Goal: Task Accomplishment & Management: Use online tool/utility

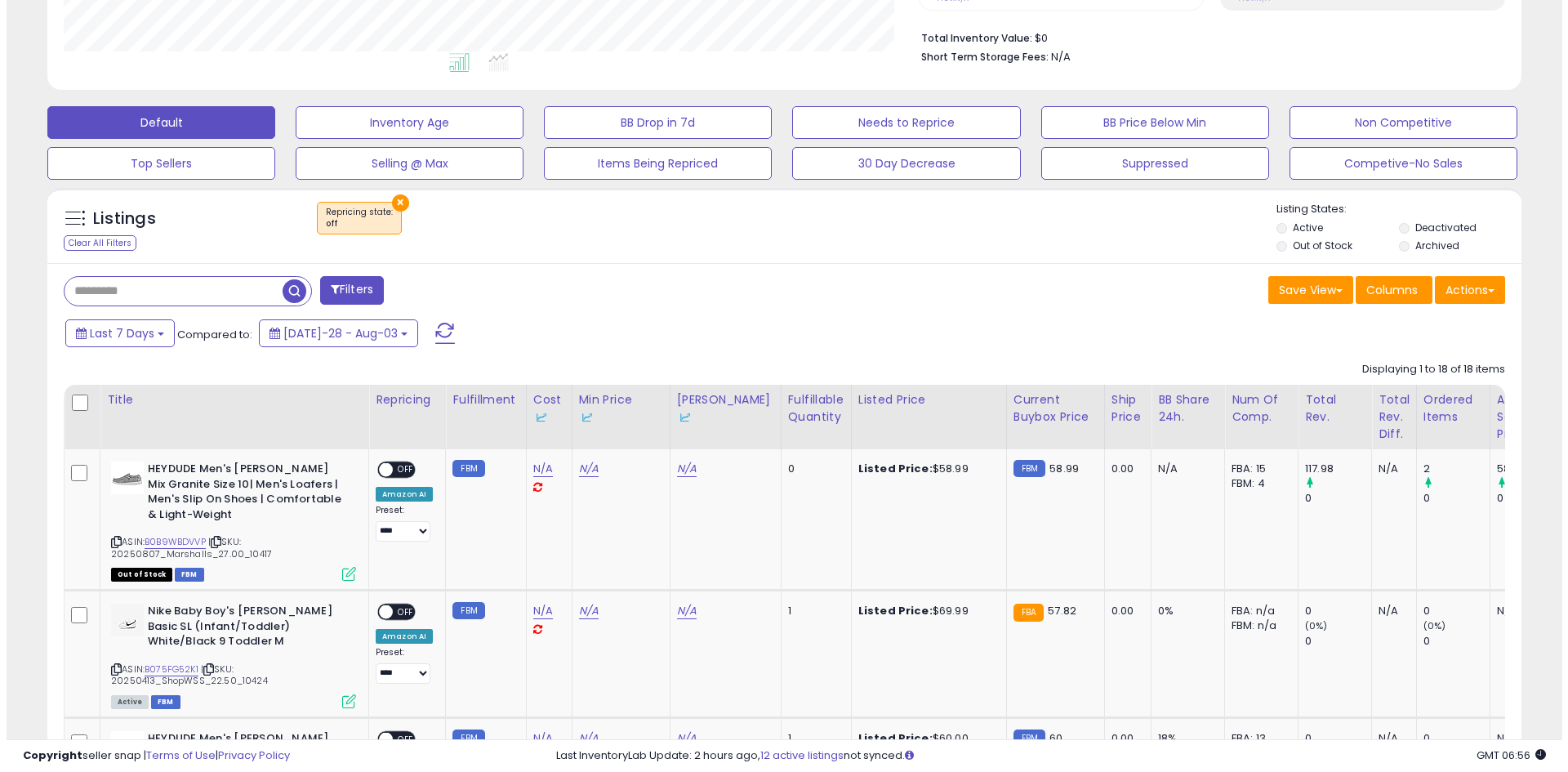
scroll to position [335, 855]
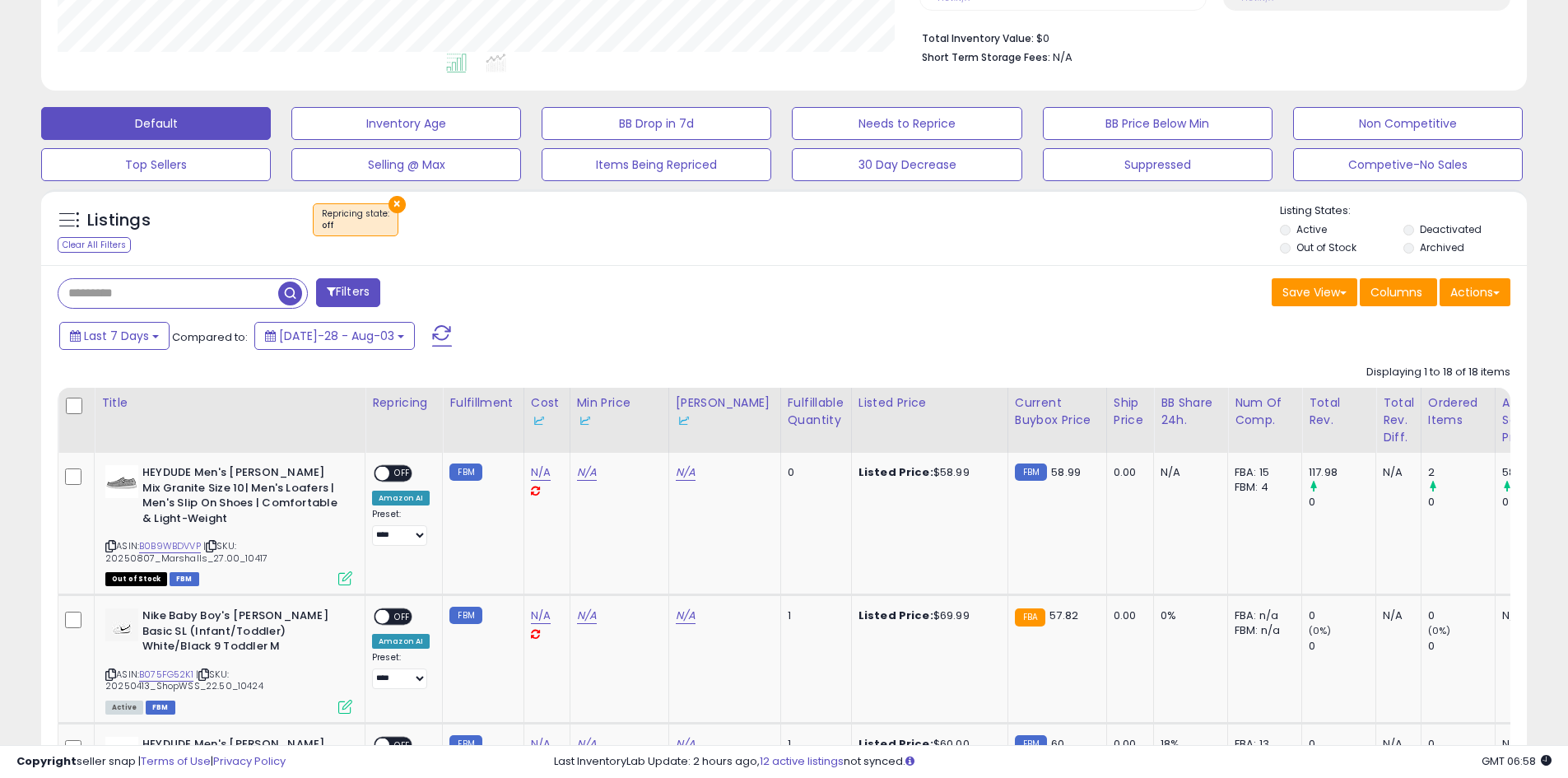
click at [1487, 279] on button "Actions" at bounding box center [1475, 292] width 71 height 28
click at [1429, 395] on link "Export All Columns" at bounding box center [1407, 397] width 180 height 26
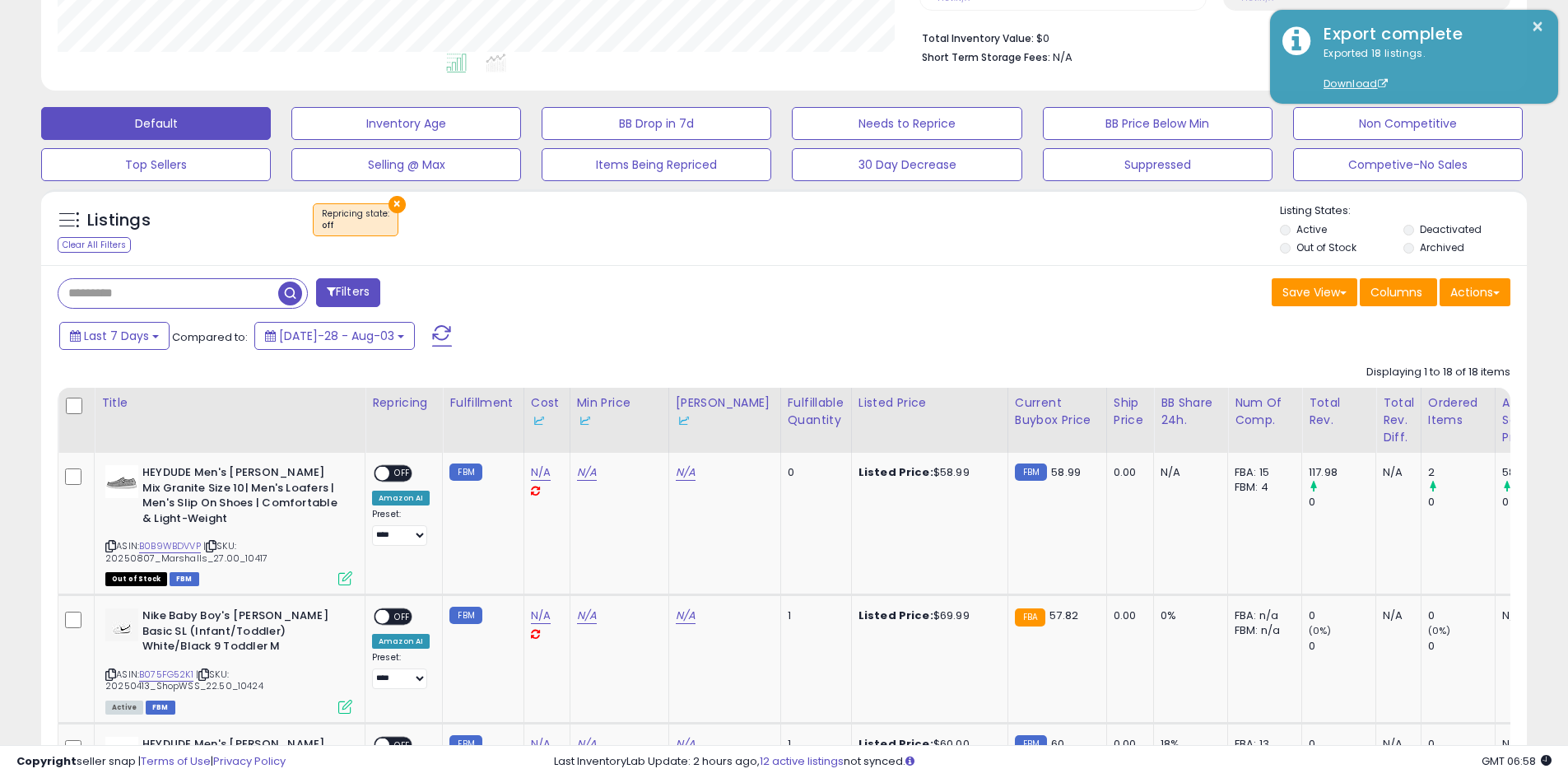
click at [1555, 766] on div at bounding box center [1555, 766] width 0 height 0
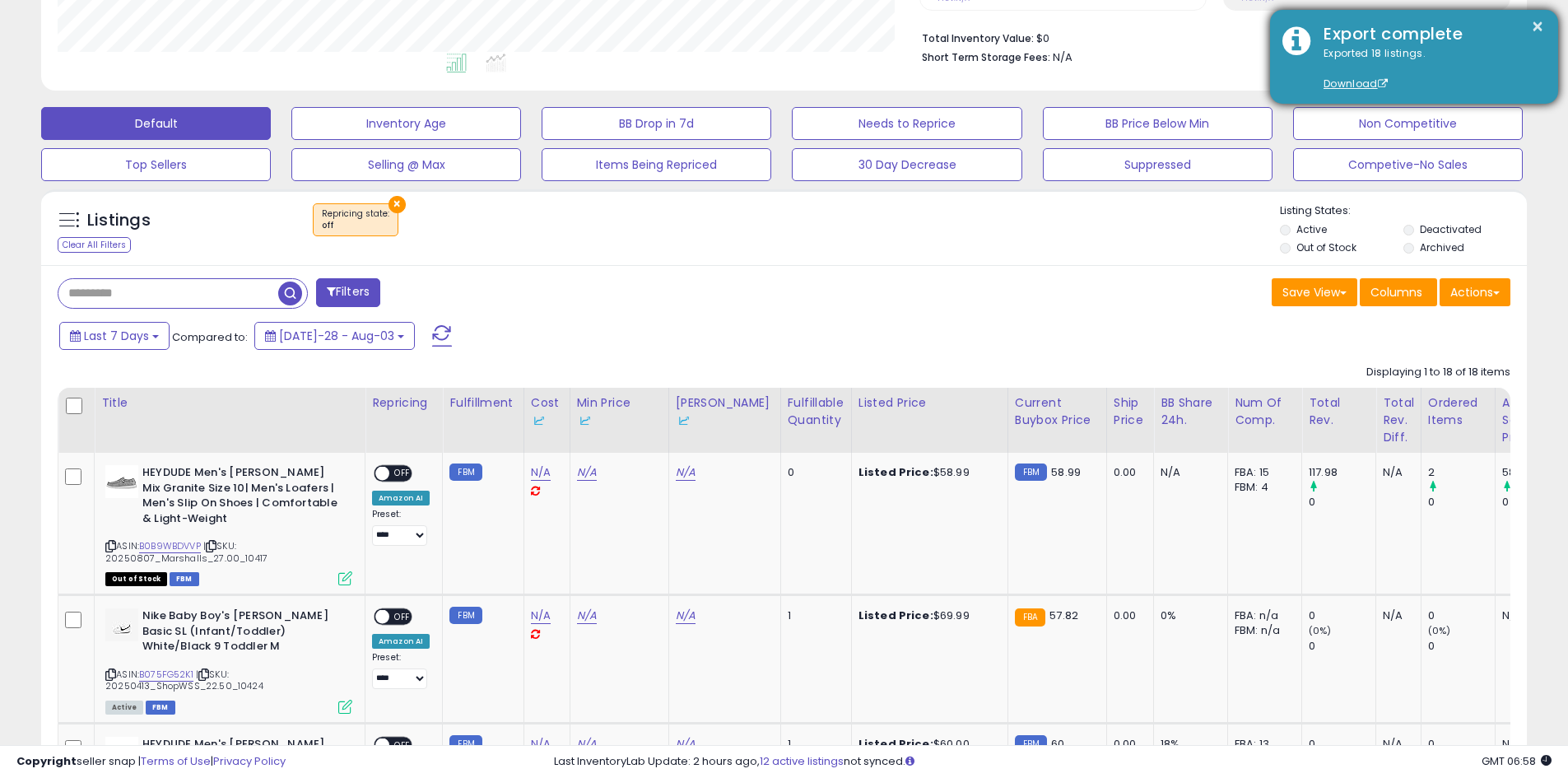
click at [1413, 30] on div "Export complete" at bounding box center [1428, 34] width 235 height 24
click at [1534, 25] on button "×" at bounding box center [1537, 27] width 13 height 21
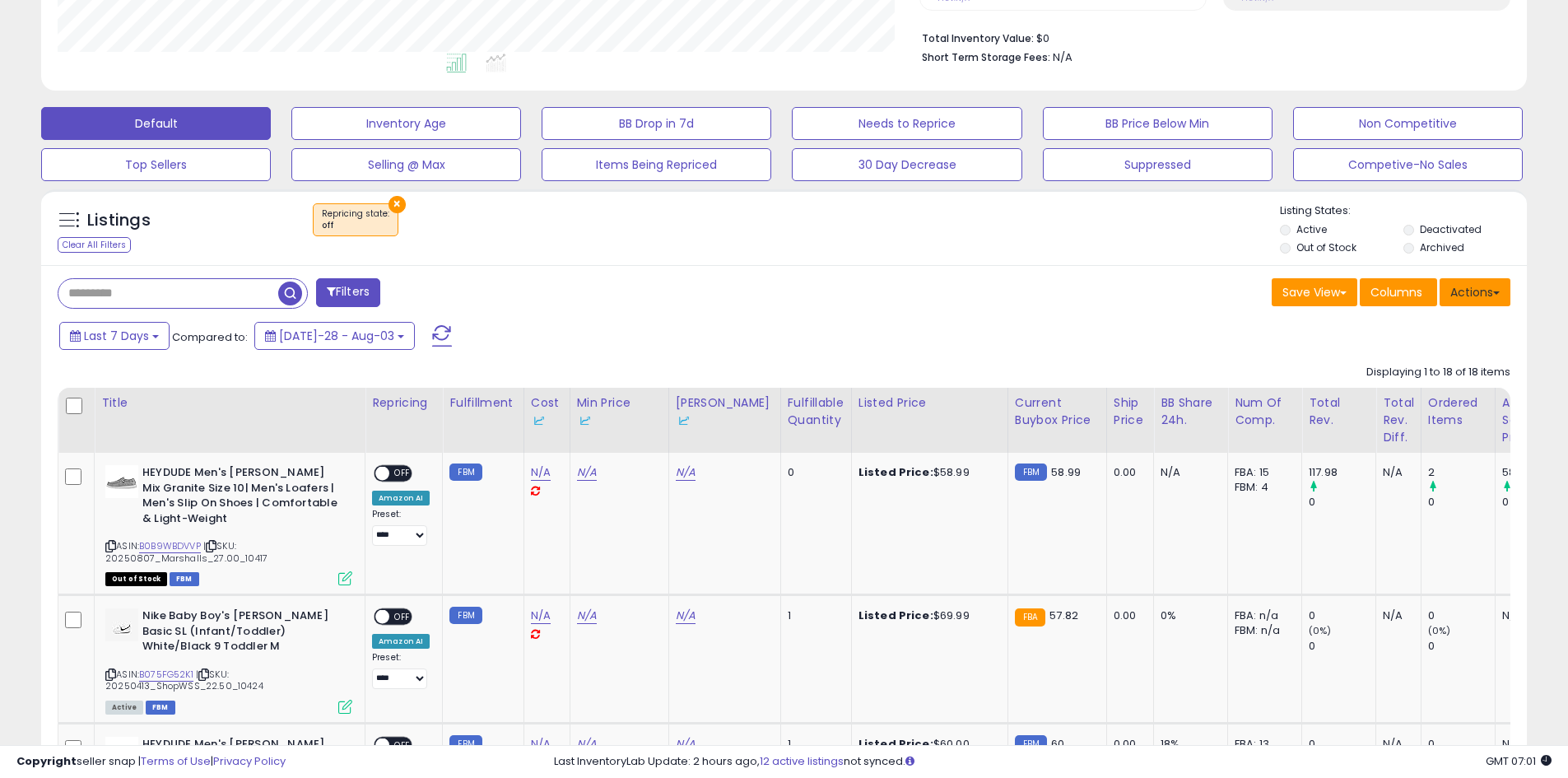
click at [1472, 283] on button "Actions" at bounding box center [1475, 292] width 71 height 28
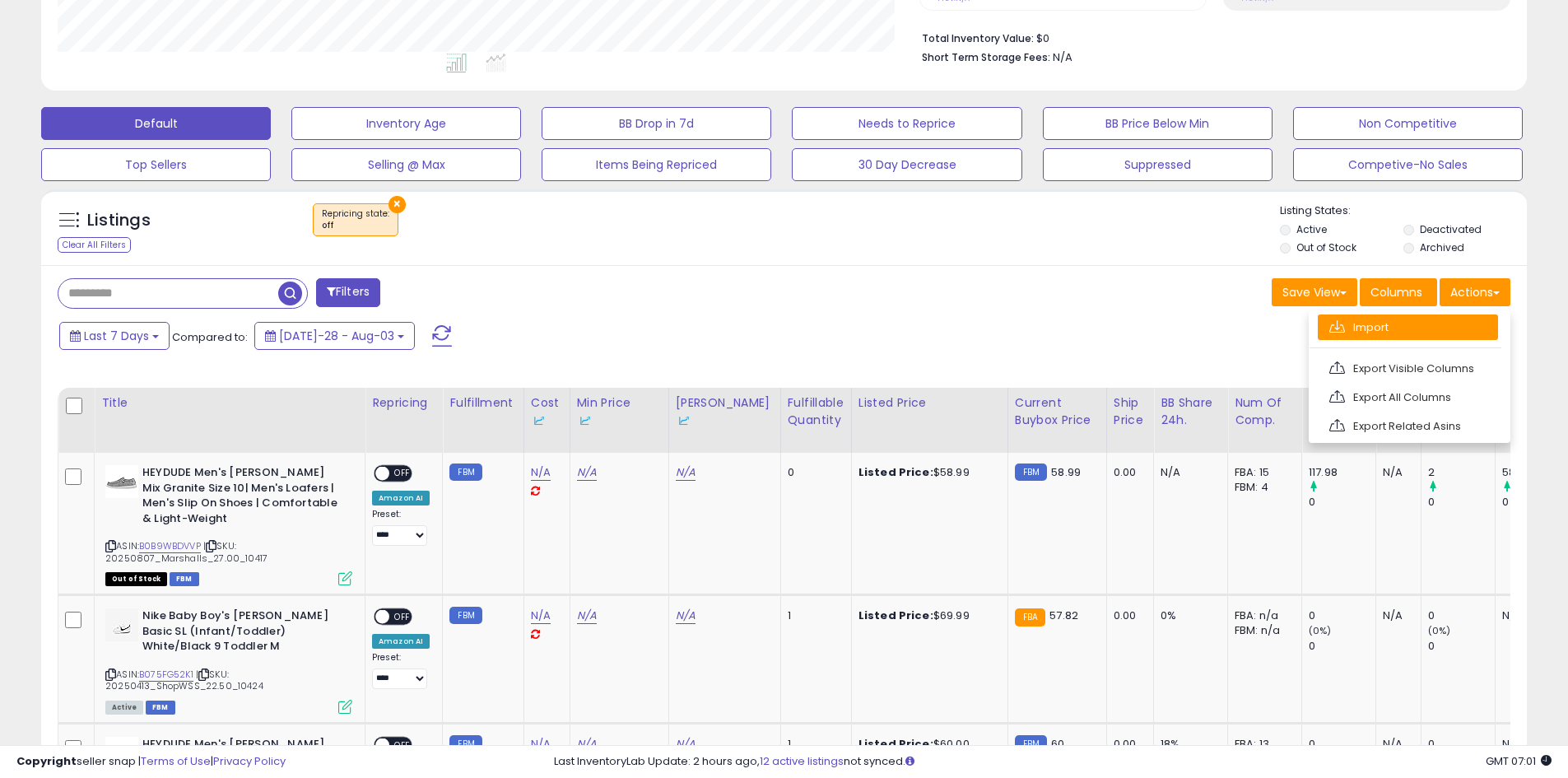
click at [1377, 327] on link "Import" at bounding box center [1407, 328] width 180 height 26
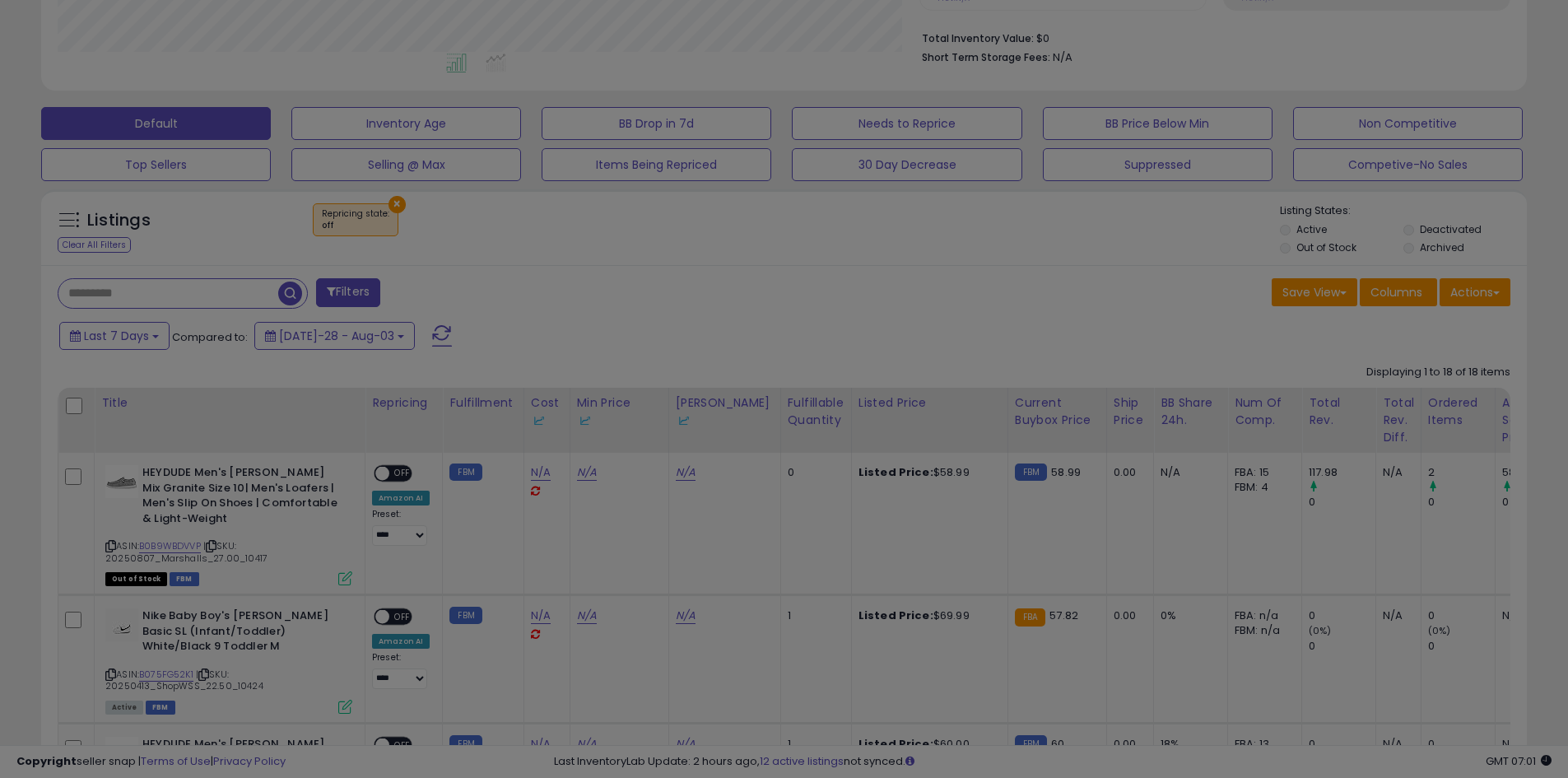
scroll to position [337, 869]
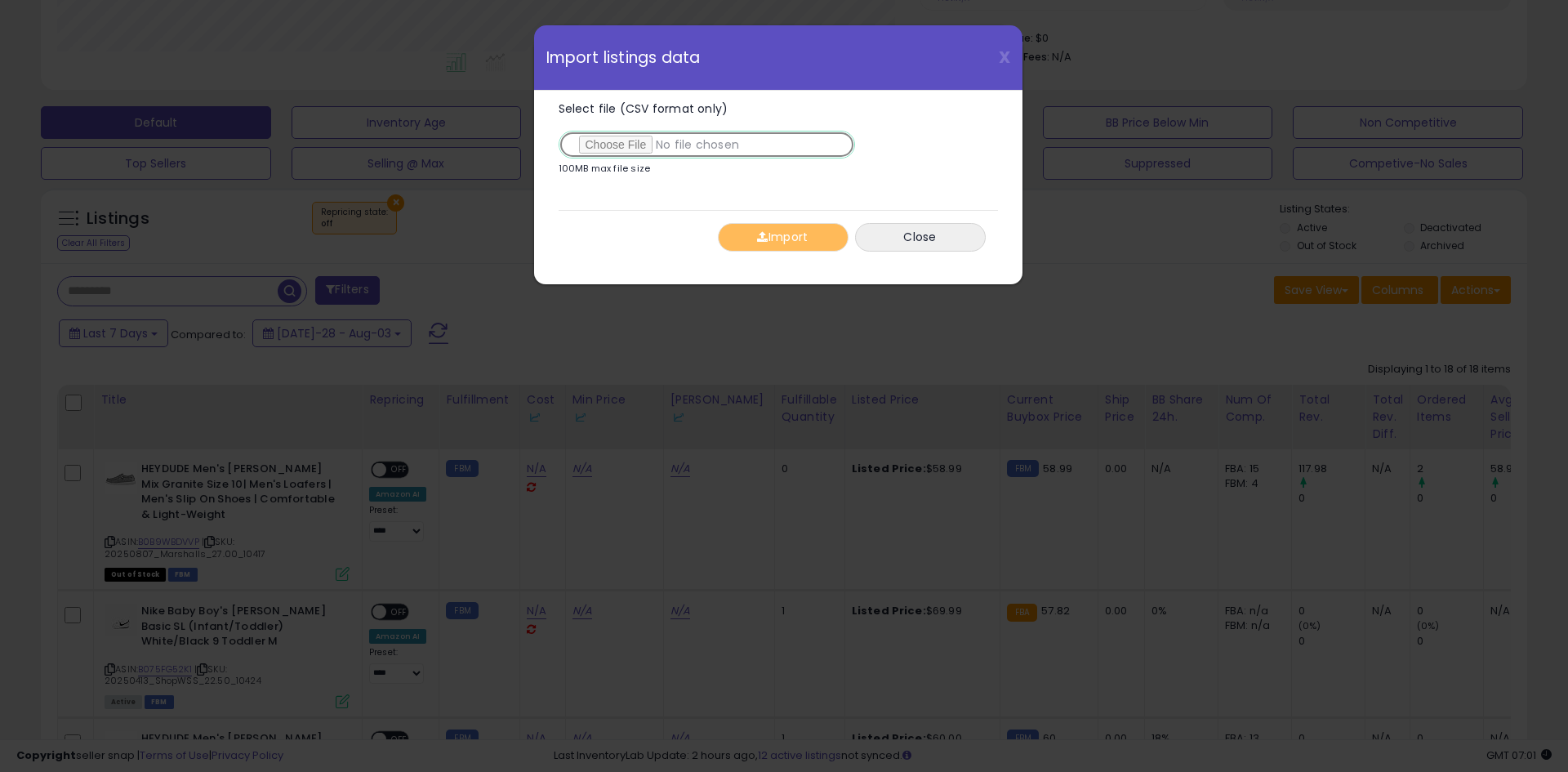
click at [619, 148] on input "Select file (CSV format only)" at bounding box center [707, 144] width 297 height 27
type input "**********"
click at [785, 236] on button "Import" at bounding box center [784, 237] width 131 height 28
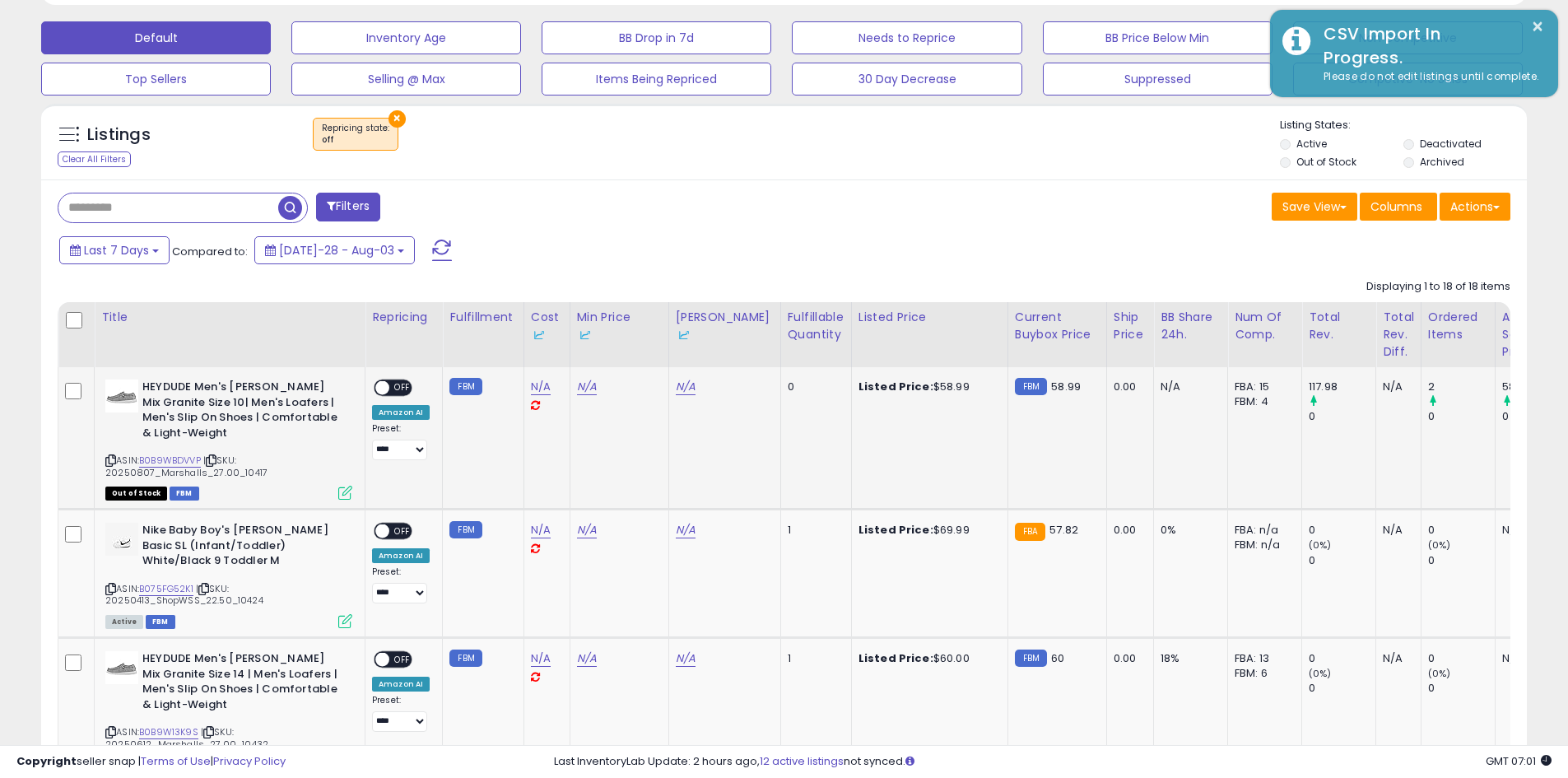
scroll to position [494, 0]
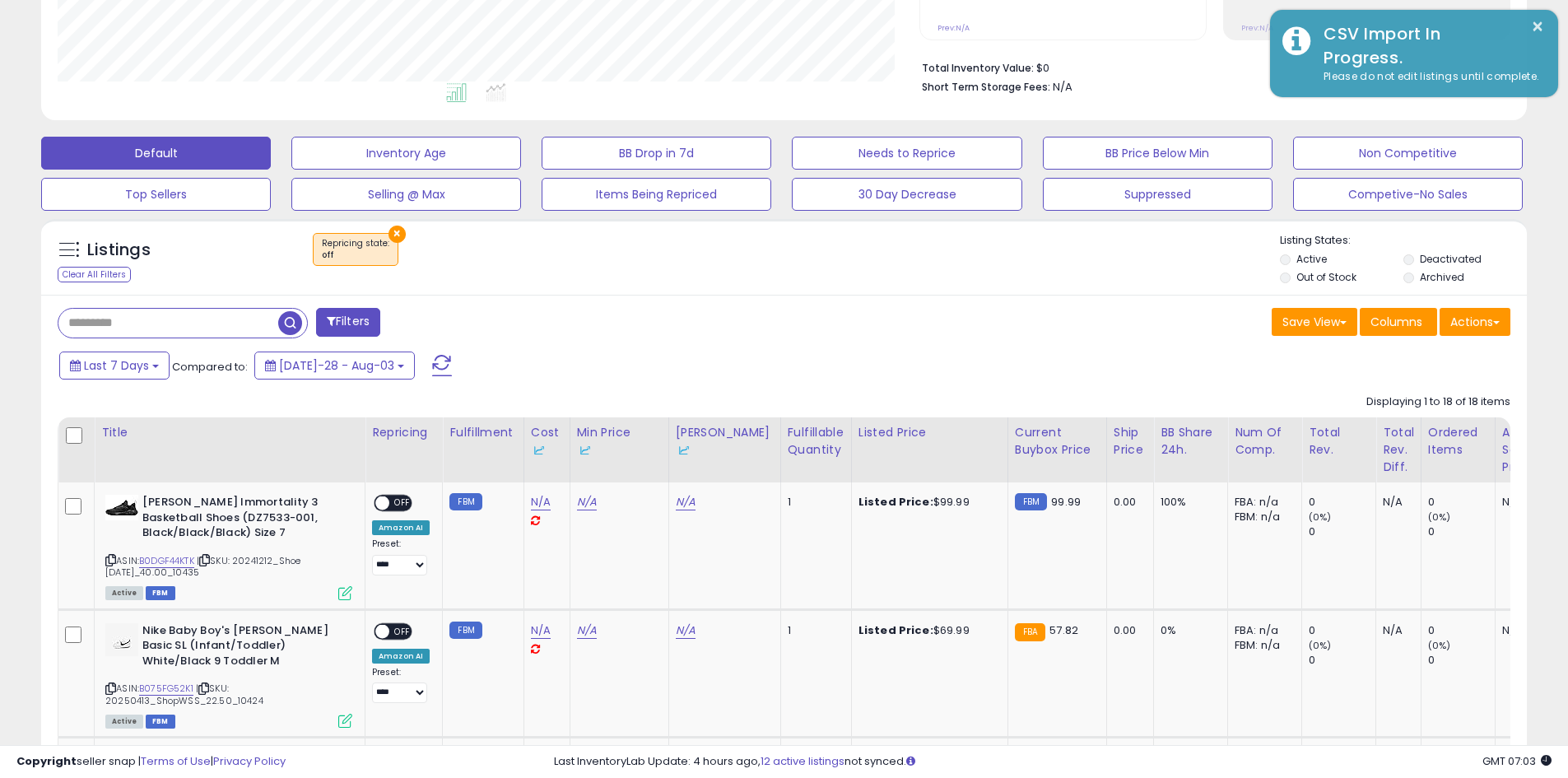
scroll to position [412, 0]
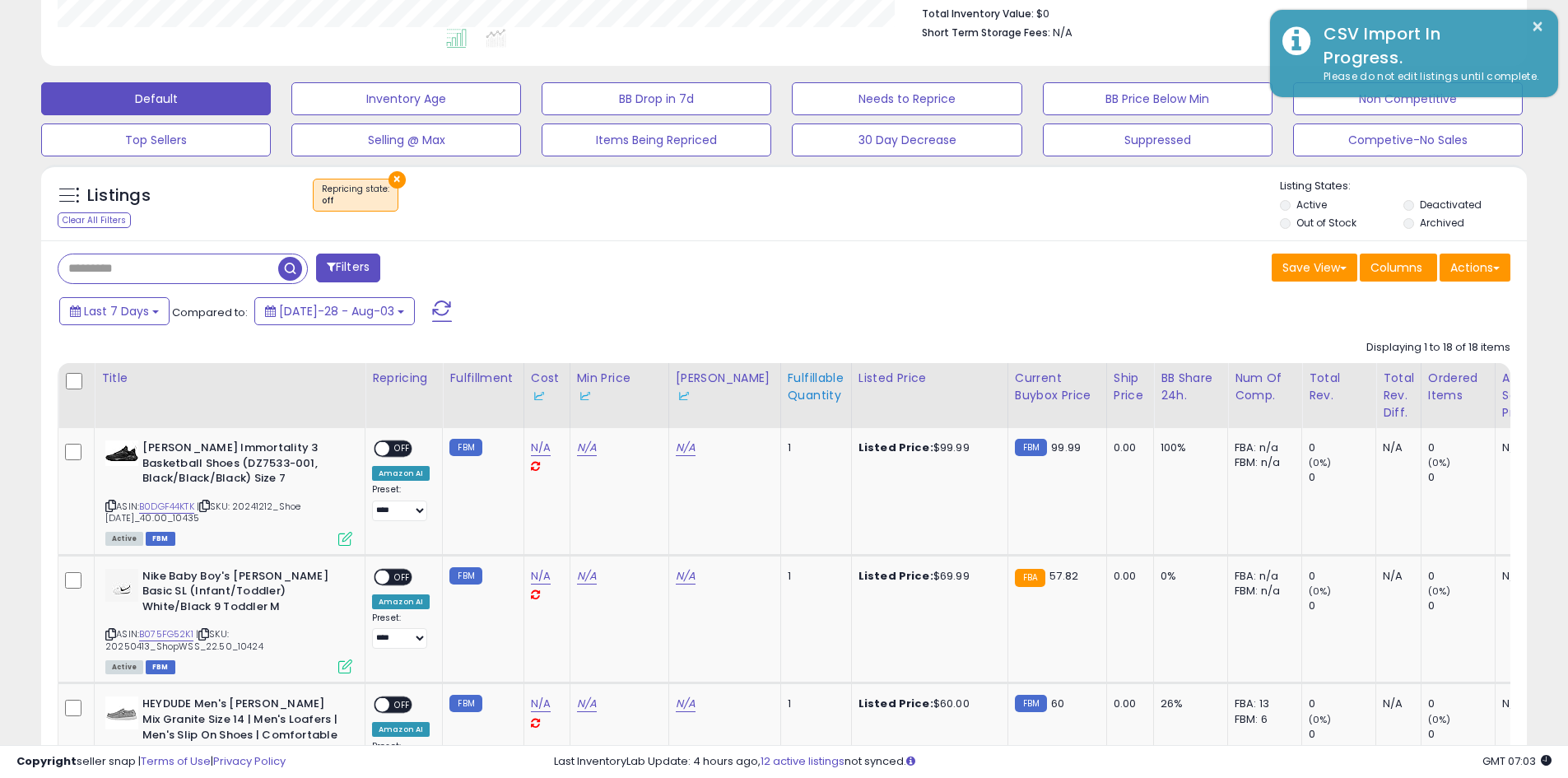
scroll to position [408, 0]
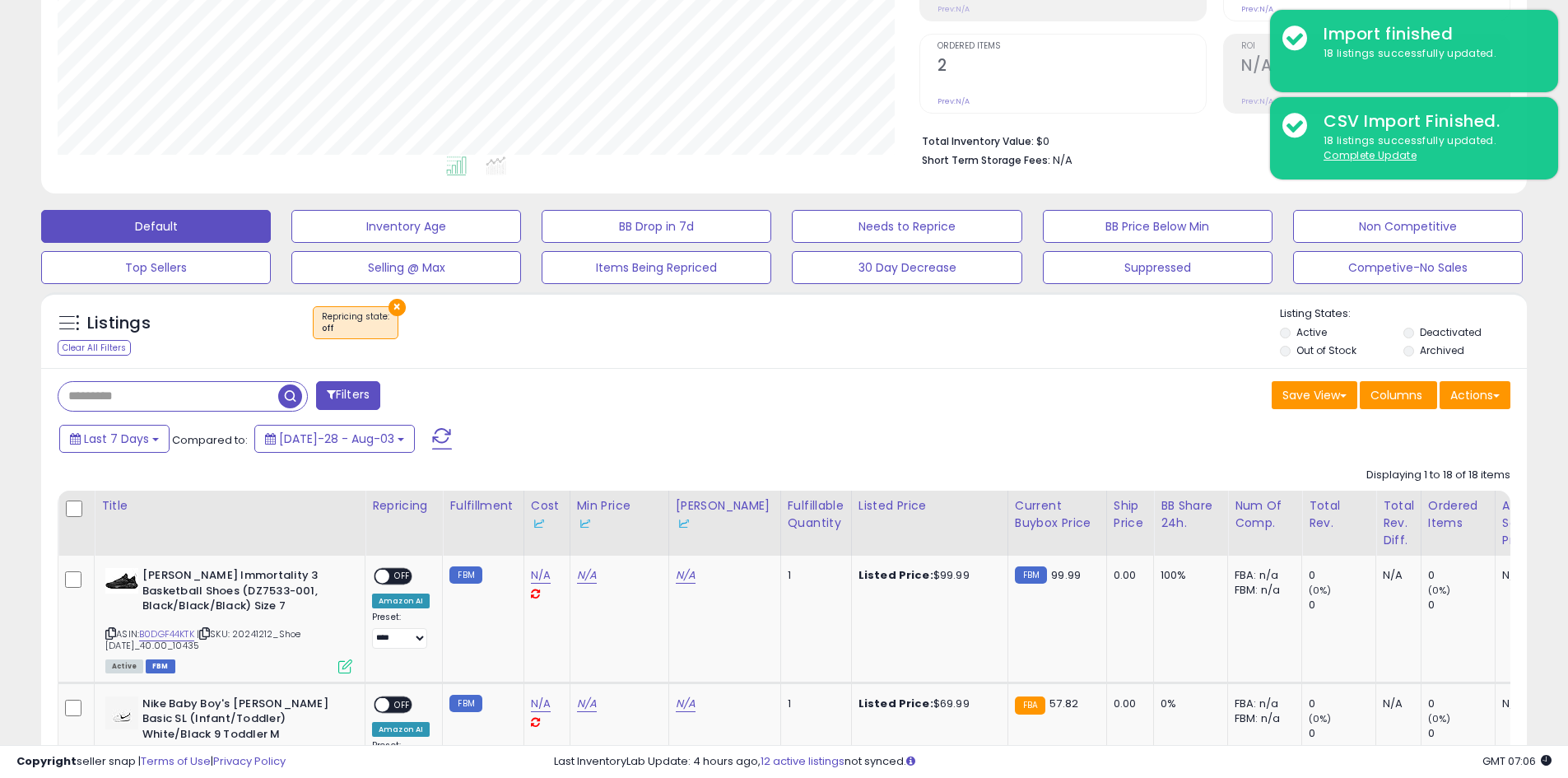
scroll to position [327, 0]
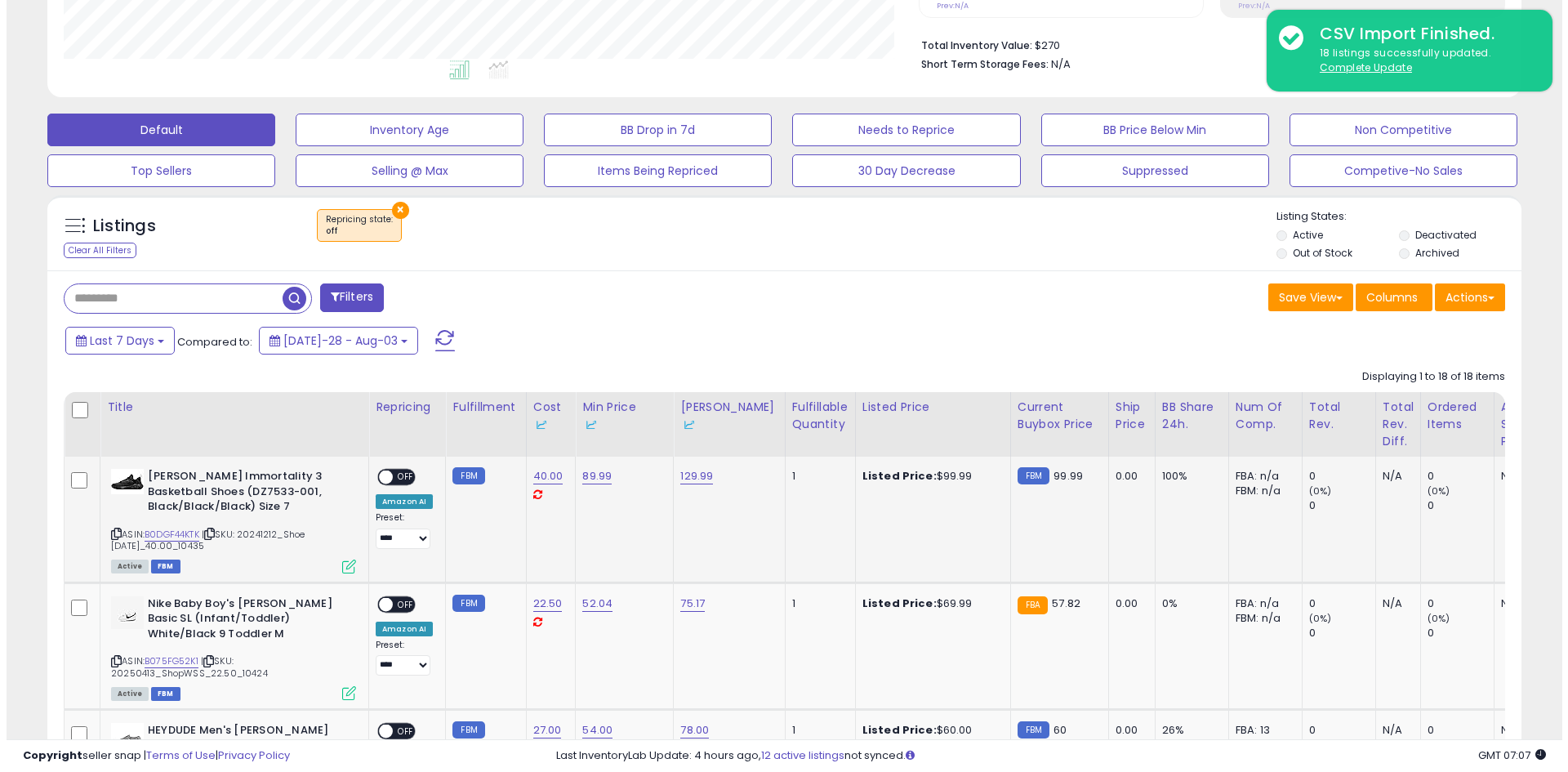
scroll to position [487, 0]
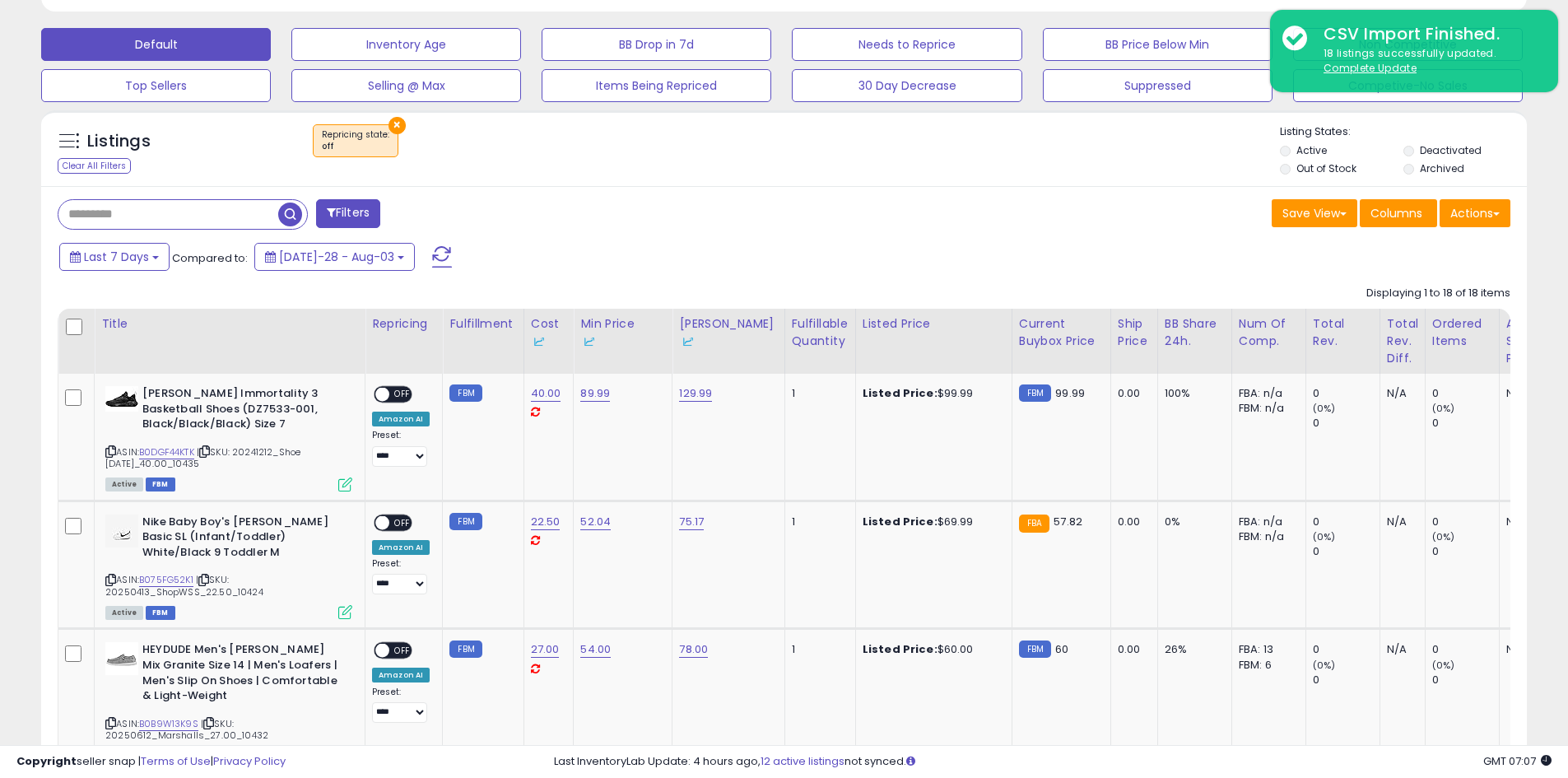
click at [63, 329] on th at bounding box center [76, 341] width 36 height 65
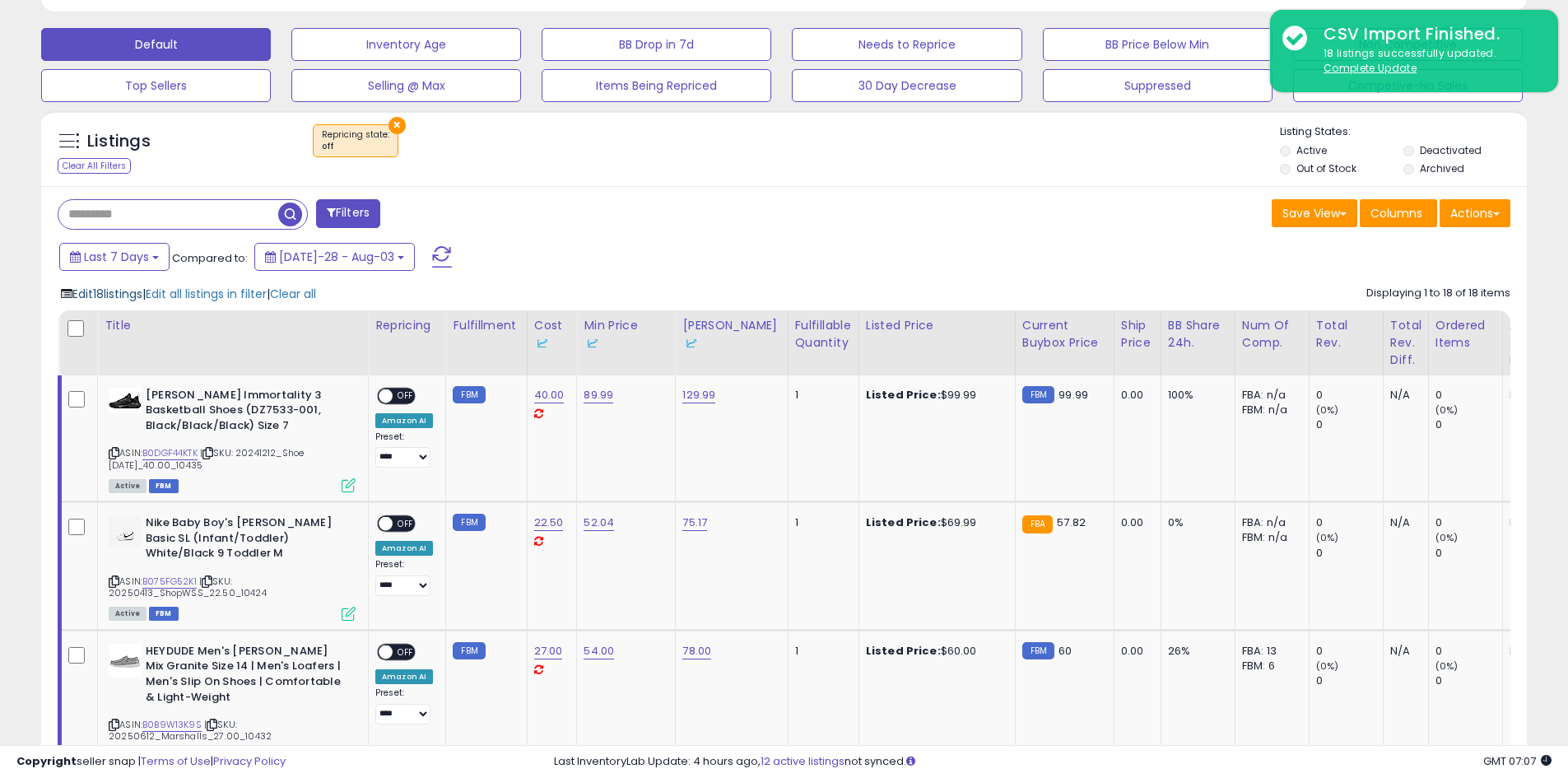
click at [128, 298] on span "Edit 18 listings" at bounding box center [107, 293] width 70 height 17
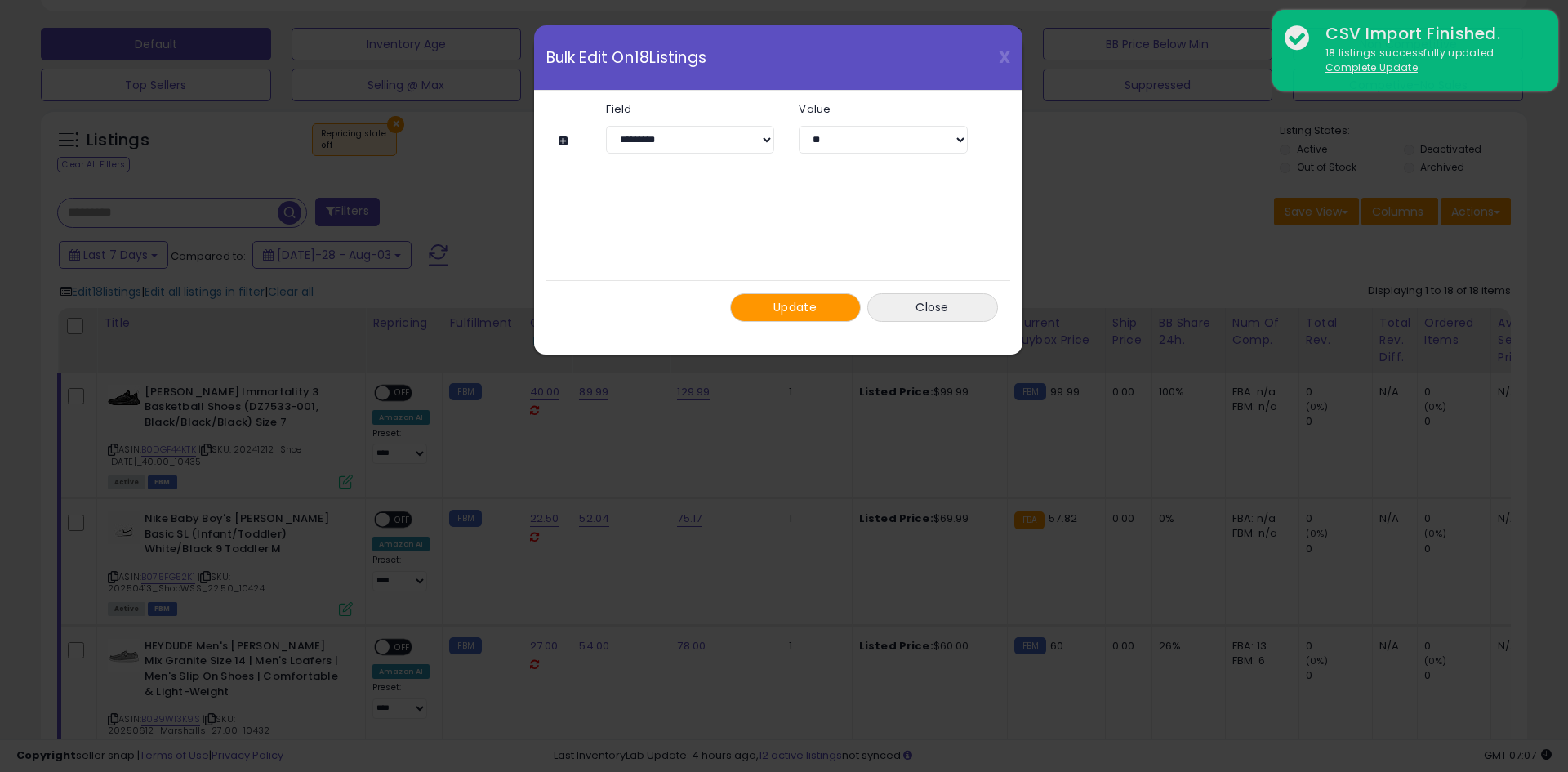
click at [795, 308] on span "Update" at bounding box center [795, 306] width 43 height 17
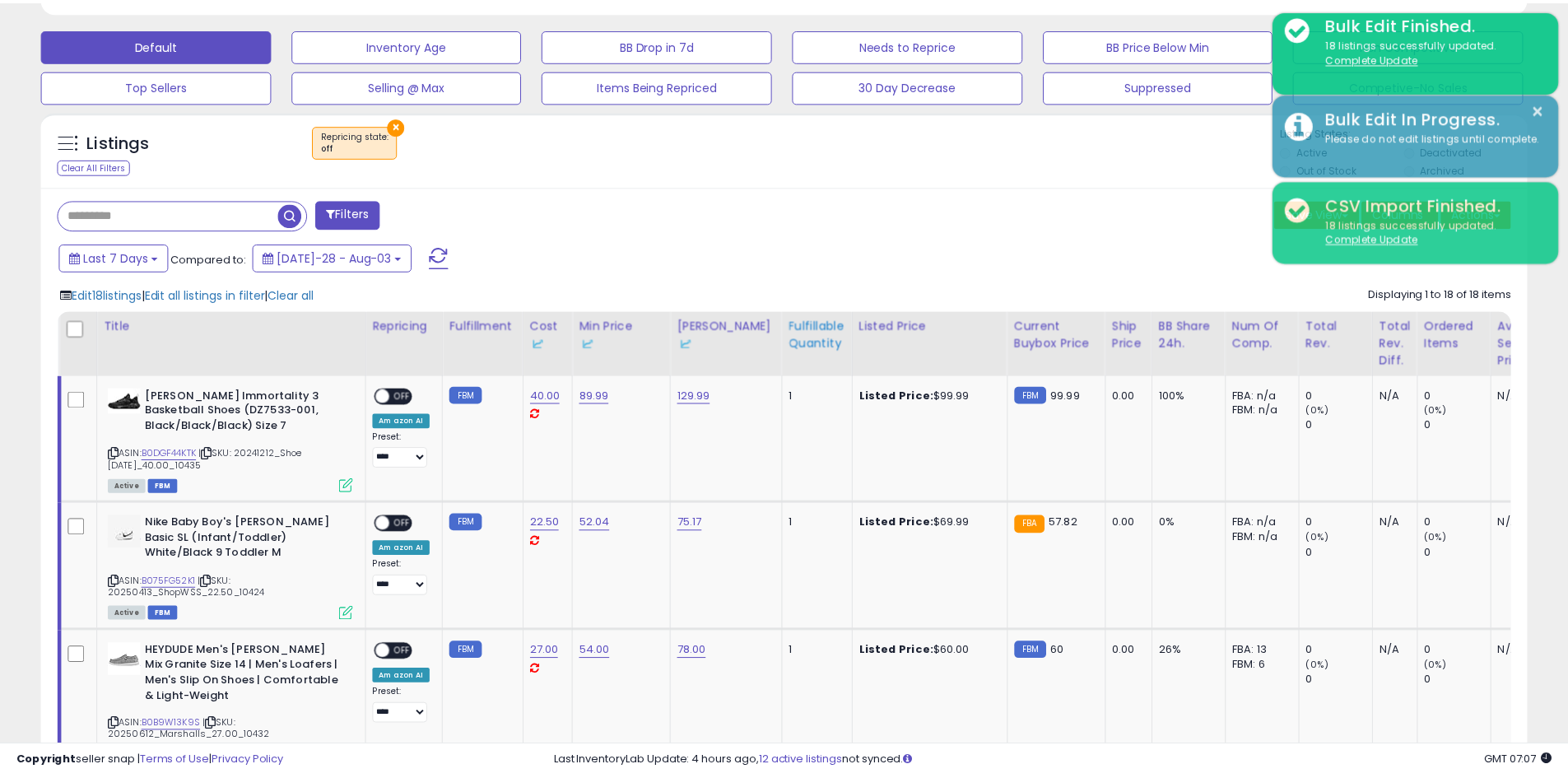
scroll to position [823039, 822103]
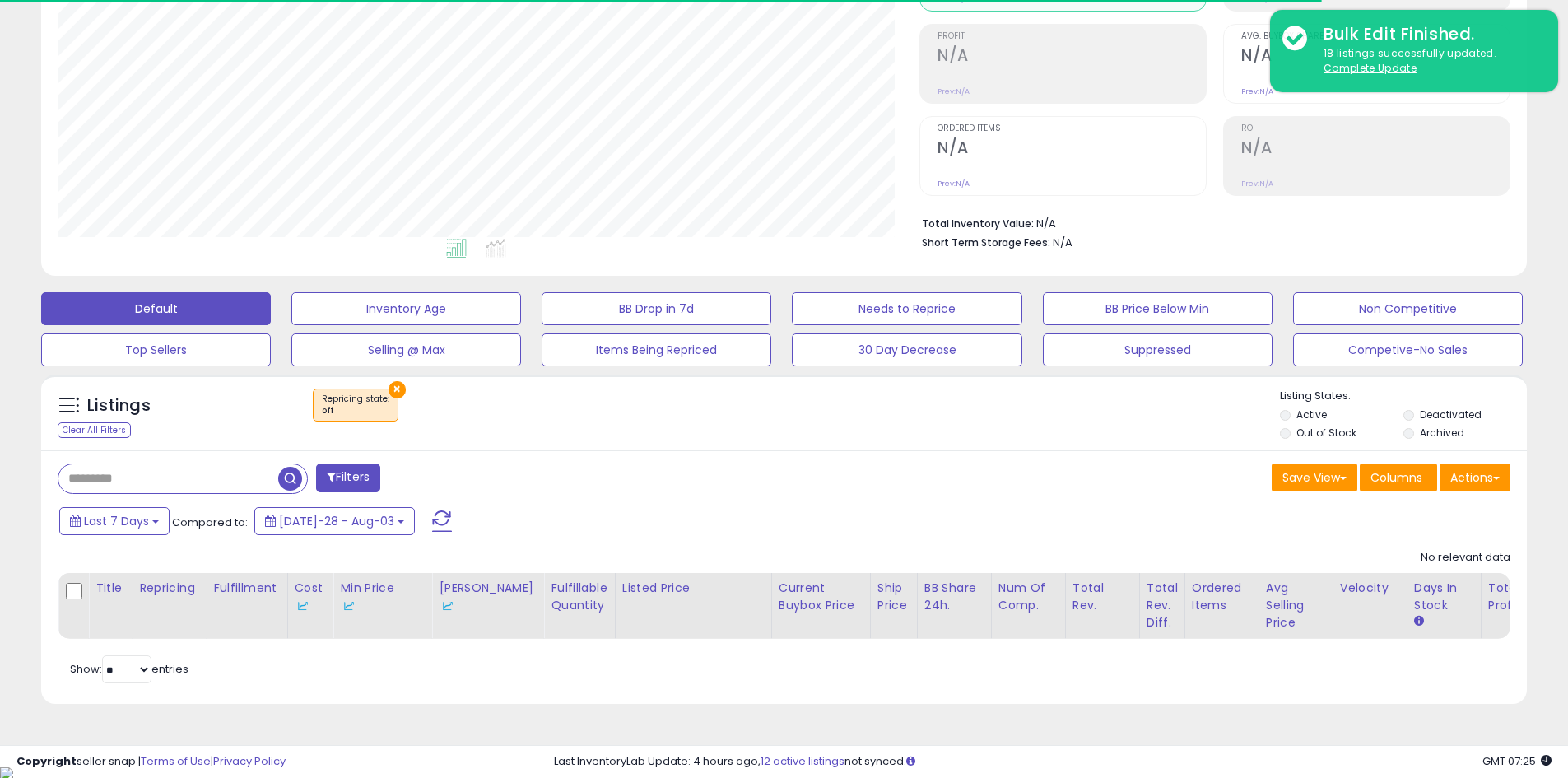
scroll to position [337, 861]
